Goal: Task Accomplishment & Management: Complete application form

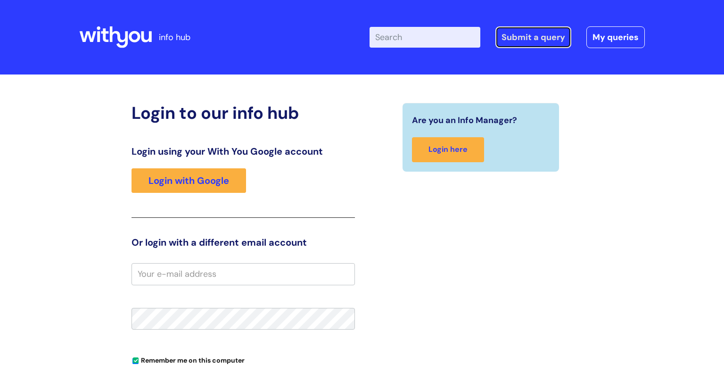
click at [540, 38] on link "Submit a query" at bounding box center [533, 37] width 76 height 22
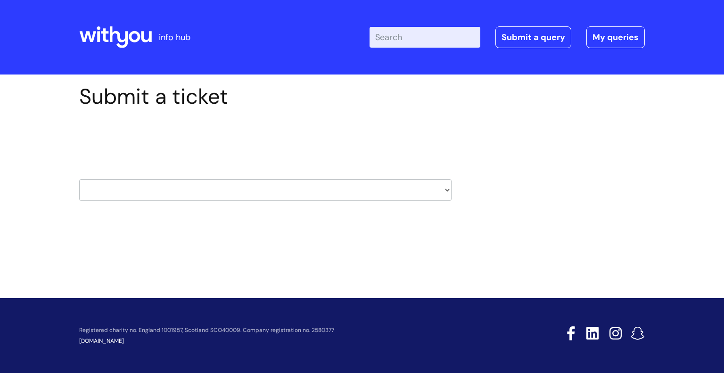
click at [400, 34] on input "Enter your search term here..." at bounding box center [424, 37] width 111 height 21
type input "nhs email account"
click button "Search" at bounding box center [0, 0] width 0 height 0
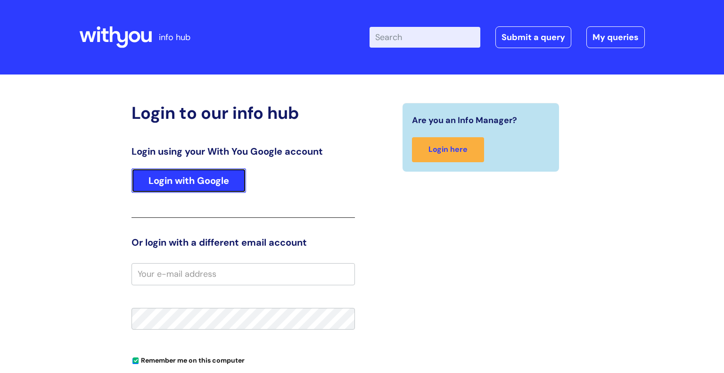
click at [194, 183] on link "Login with Google" at bounding box center [188, 180] width 115 height 25
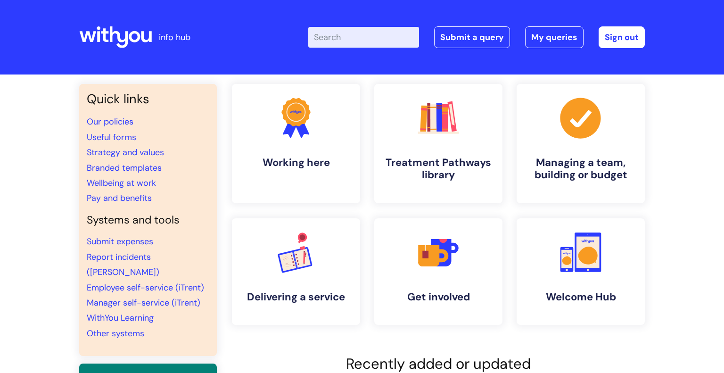
click at [362, 36] on input "Enter your search term here..." at bounding box center [363, 37] width 111 height 21
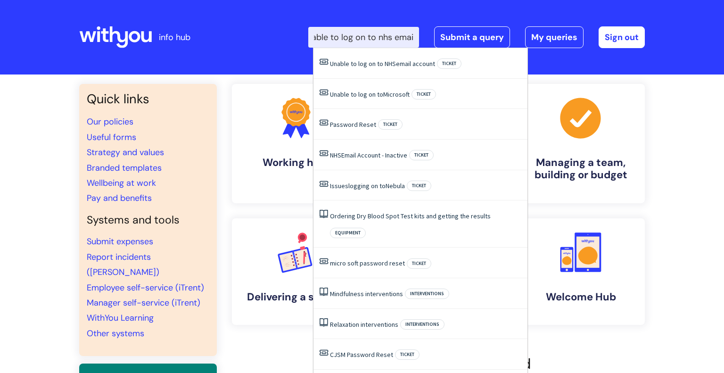
type input "unable to log on to nhs email"
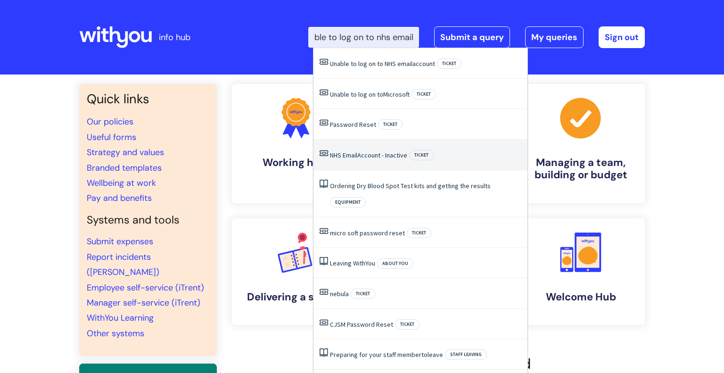
click at [371, 154] on link "NHS Email Account - Inactive" at bounding box center [368, 155] width 77 height 8
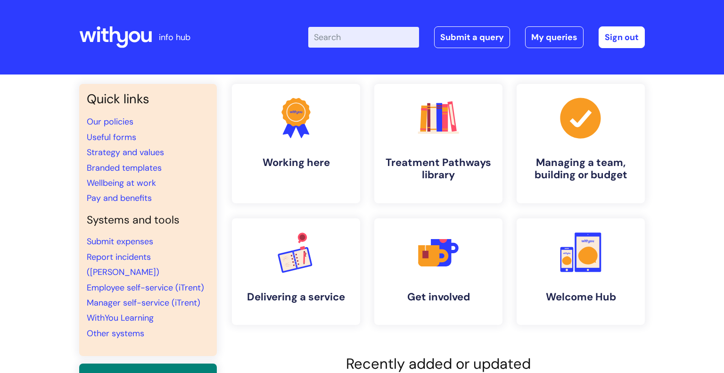
scroll to position [0, 0]
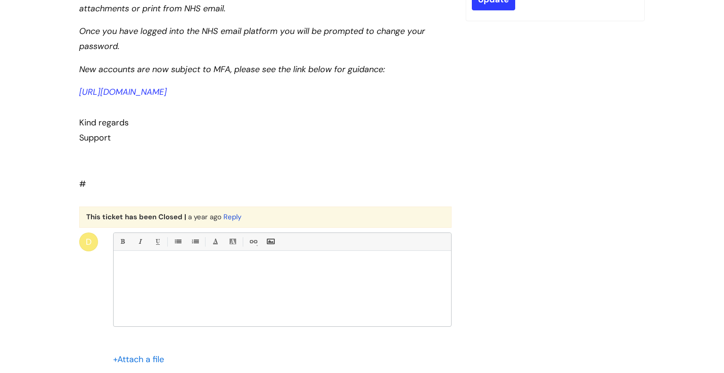
scroll to position [472, 0]
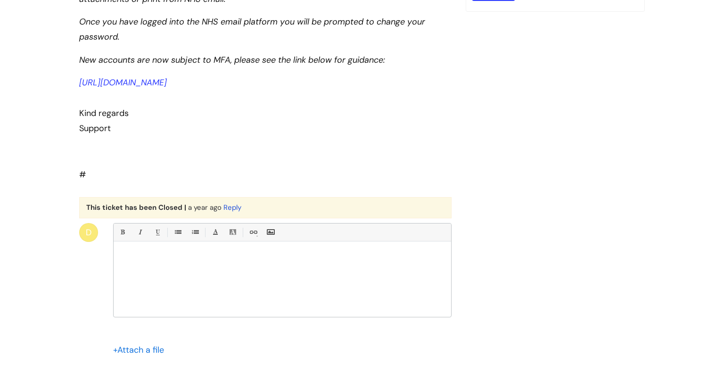
click at [182, 280] on div at bounding box center [282, 281] width 337 height 71
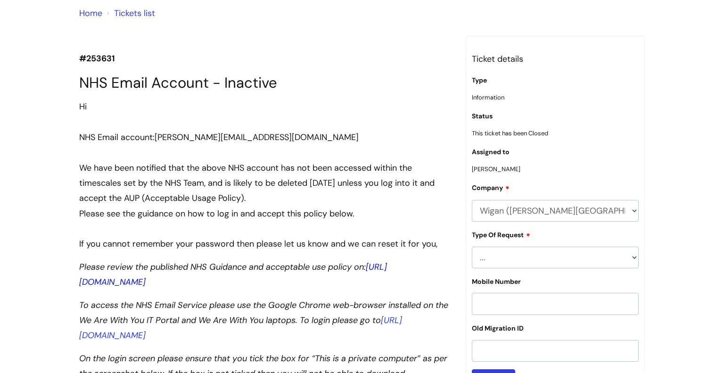
scroll to position [0, 0]
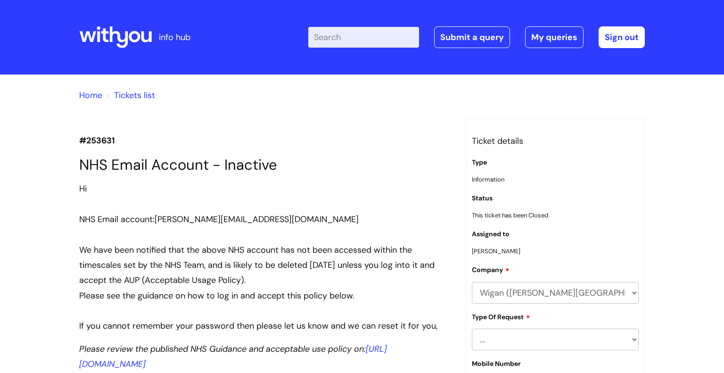
click at [345, 39] on input "Enter your search term here..." at bounding box center [363, 37] width 111 height 21
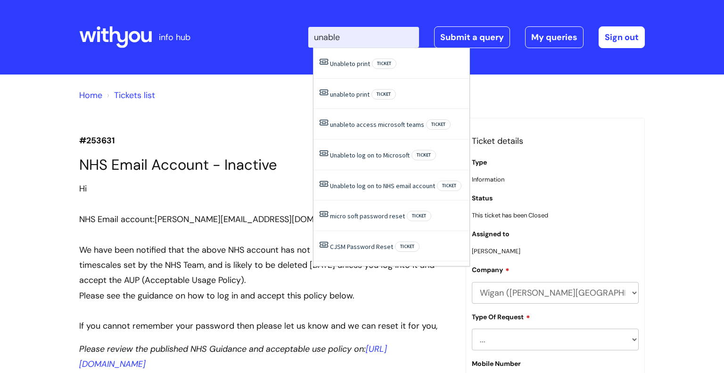
type input "unable"
click at [381, 155] on link "Unable to log on to Microsoft" at bounding box center [370, 155] width 80 height 8
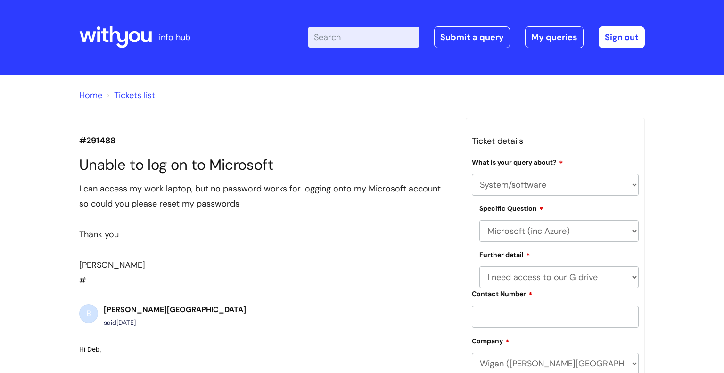
select select "System/software"
select select "Microsoft (inc Azure)"
select select "I need access to our G drive"
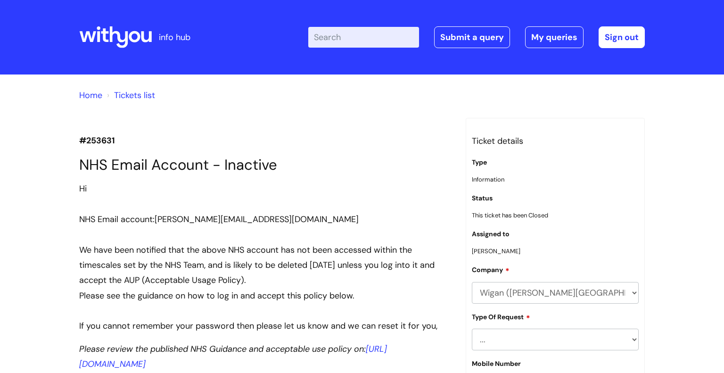
scroll to position [557, 0]
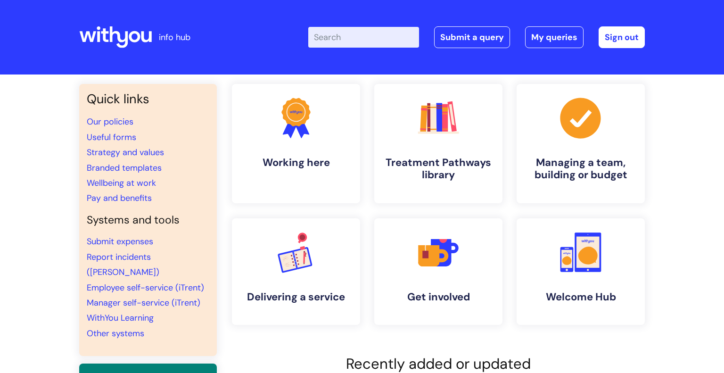
drag, startPoint x: 336, startPoint y: 37, endPoint x: 342, endPoint y: 47, distance: 11.4
click at [342, 47] on input "Enter your search term here..." at bounding box center [363, 37] width 111 height 21
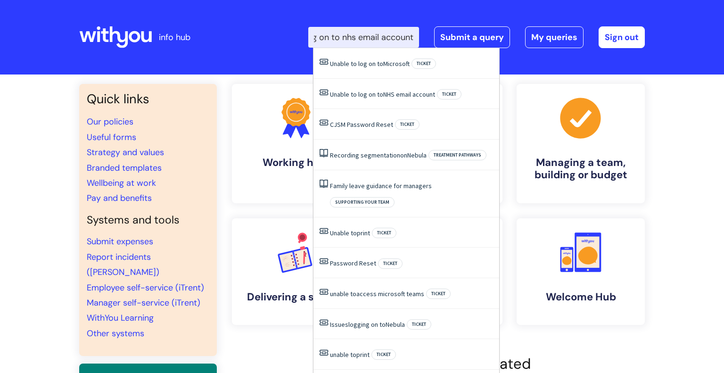
scroll to position [0, 53]
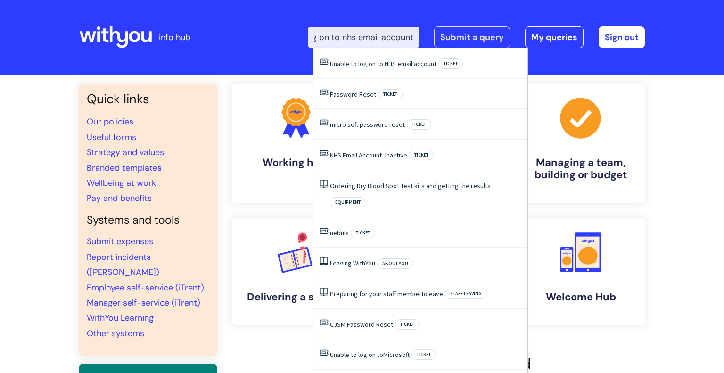
type input "unable to log on to nhs email account"
click at [477, 35] on link "Submit a query" at bounding box center [472, 37] width 76 height 22
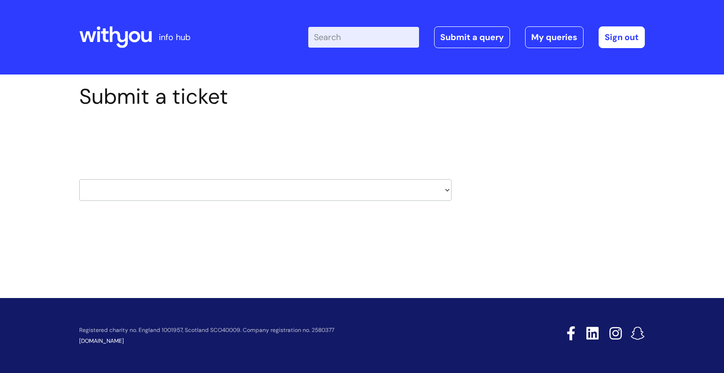
click at [446, 191] on select "HR / People IT and Support Clinical Drug Alerts Finance Accounts Data Support T…" at bounding box center [265, 190] width 372 height 22
select select "it_and_support"
click at [79, 179] on select "HR / People IT and Support Clinical Drug Alerts Finance Accounts Data Support T…" at bounding box center [265, 190] width 372 height 22
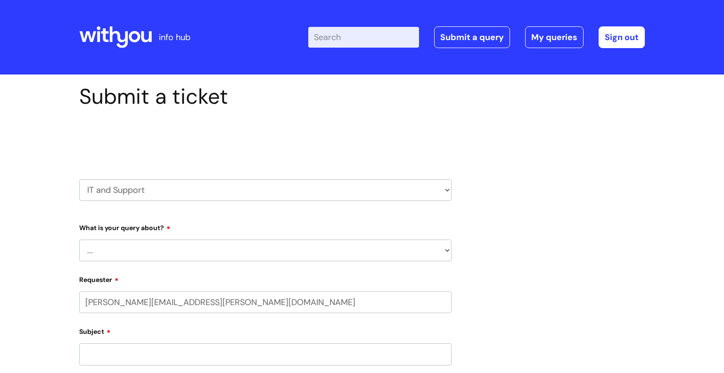
select select "80004286541"
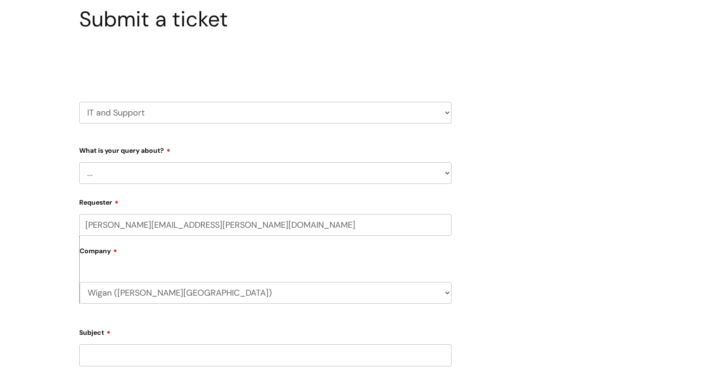
scroll to position [81, 0]
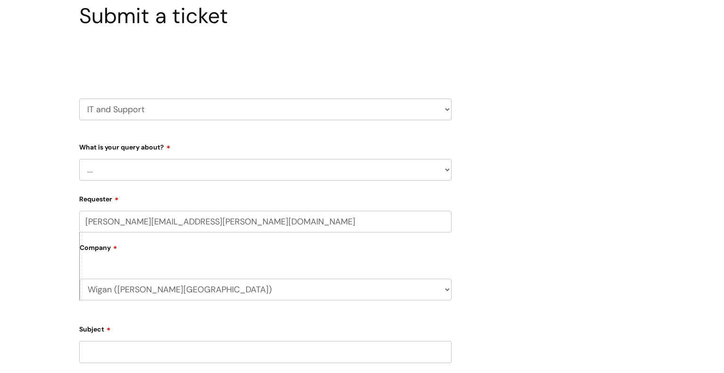
click at [447, 172] on select "... Mobile Phone Reset & MFA Accounts, Starters and Leavers IT Hardware issue I…" at bounding box center [265, 170] width 372 height 22
select select "I need help logging in"
click at [79, 159] on select "... Mobile Phone Reset & MFA Accounts, Starters and Leavers IT Hardware issue I…" at bounding box center [265, 170] width 372 height 22
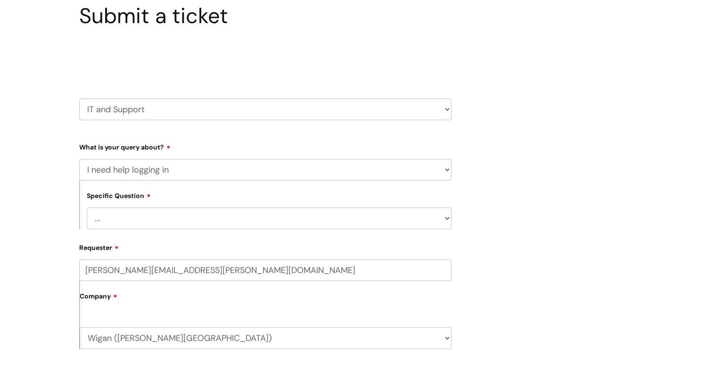
click at [131, 224] on select "... I need help logging into my laptop/chromebook I need access or help logging…" at bounding box center [269, 218] width 365 height 22
select select "I need access or help logging into a system, including Single Sign On"
click at [87, 207] on select "... I need help logging into my laptop/chromebook I need access or help logging…" at bounding box center [269, 218] width 365 height 22
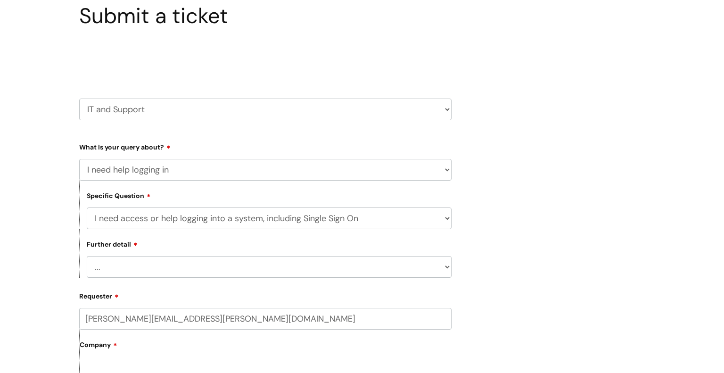
click at [149, 264] on select "... Nebula Halo IT Portal PCMIS Ulysses iTrent CJSM NHS email Summary Care Reco…" at bounding box center [269, 267] width 365 height 22
select select "NHS email"
click at [87, 256] on select "... Nebula Halo IT Portal PCMIS Ulysses iTrent CJSM NHS email Summary Care Reco…" at bounding box center [269, 267] width 365 height 22
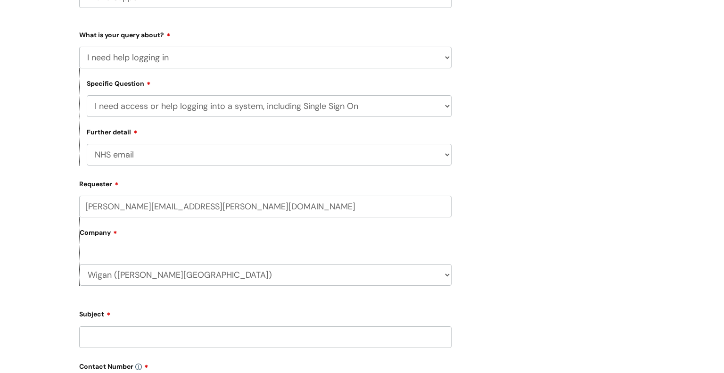
scroll to position [230, 0]
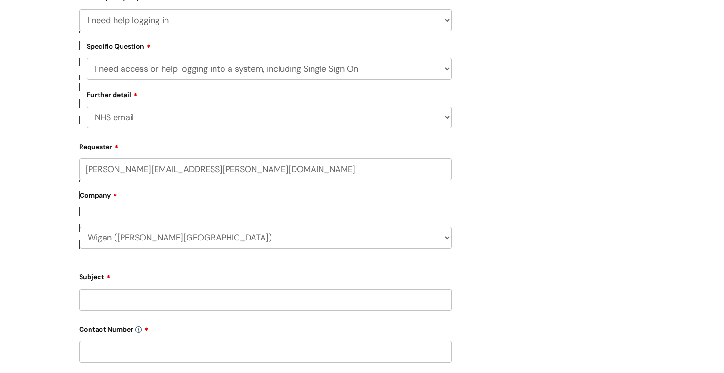
click at [144, 213] on div "Company Wigan (Kennedy House) WithYou Current Staff" at bounding box center [265, 214] width 372 height 68
click at [150, 194] on label "Company" at bounding box center [266, 198] width 372 height 21
click at [449, 238] on select "Wigan (Kennedy House) WithYou Current Staff" at bounding box center [266, 238] width 372 height 22
drag, startPoint x: 547, startPoint y: 225, endPoint x: 524, endPoint y: 232, distance: 24.3
click at [546, 225] on div "Submit a ticket Select issue type HR / People IT and Support Clinical Drug Aler…" at bounding box center [362, 212] width 580 height 717
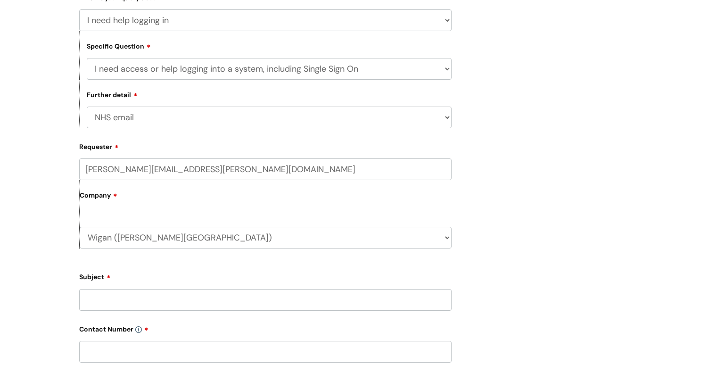
click at [118, 193] on label "Company" at bounding box center [266, 198] width 372 height 21
click at [96, 194] on label "Company" at bounding box center [266, 198] width 372 height 21
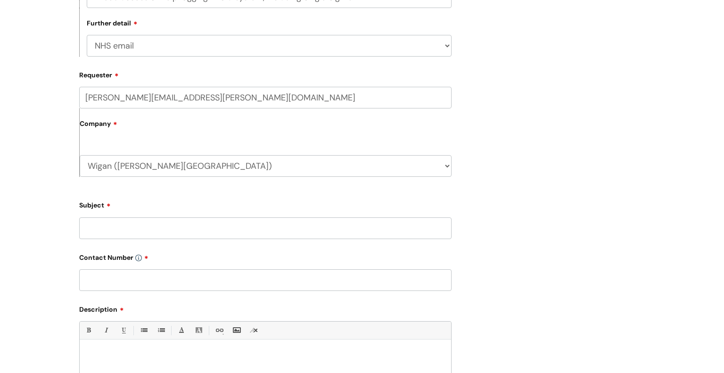
scroll to position [303, 0]
click at [117, 236] on input "Subject" at bounding box center [265, 227] width 372 height 22
type input "U"
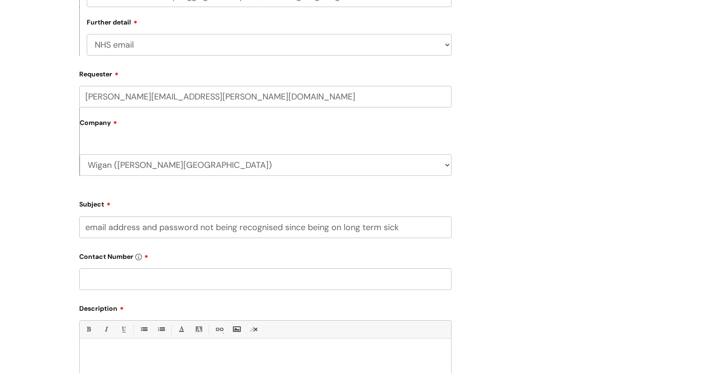
type input "email address and password not being recognised since being on long term sick"
click at [115, 278] on input "text" at bounding box center [265, 279] width 372 height 22
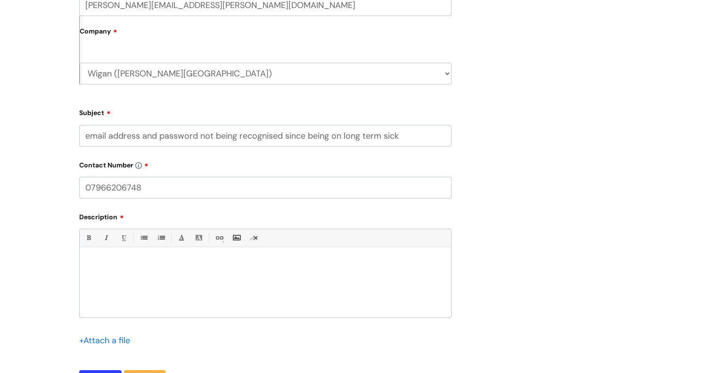
scroll to position [420, 0]
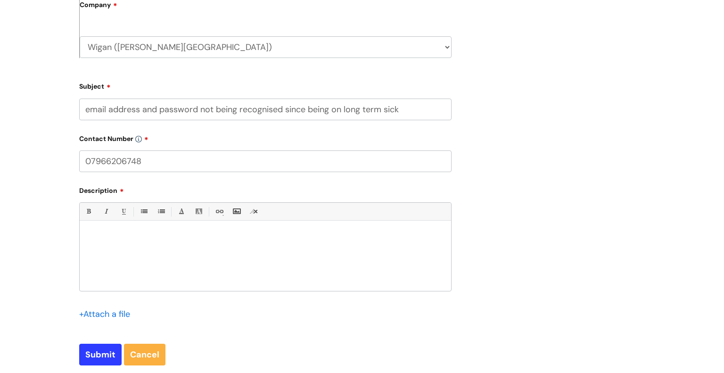
type input "07966206748"
click at [108, 229] on div at bounding box center [265, 258] width 371 height 65
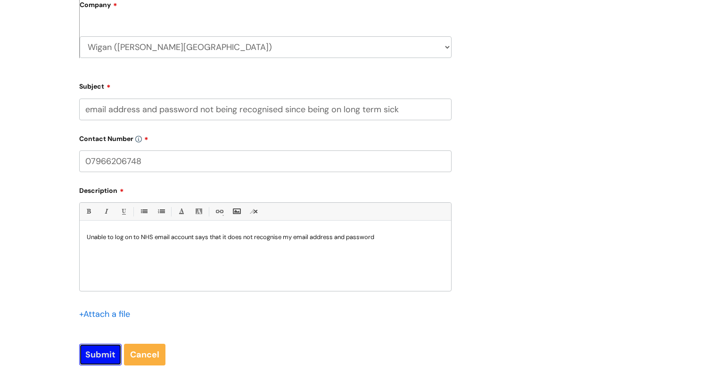
click at [96, 353] on input "Submit" at bounding box center [100, 355] width 42 height 22
type input "Please Wait..."
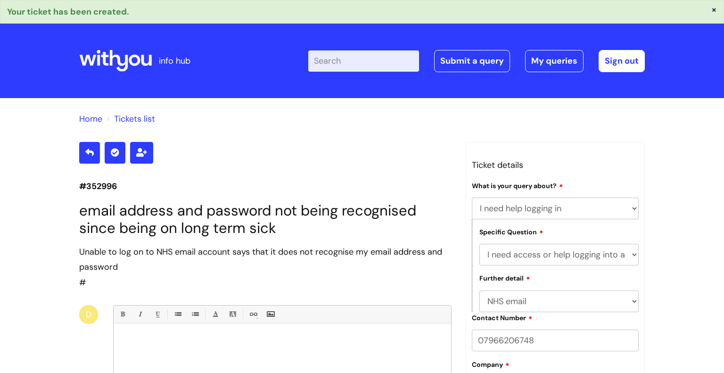
select select "I need help logging in"
select select "I need access or help logging into a system, including Single Sign On"
select select "NHS email"
